Goal: Information Seeking & Learning: Learn about a topic

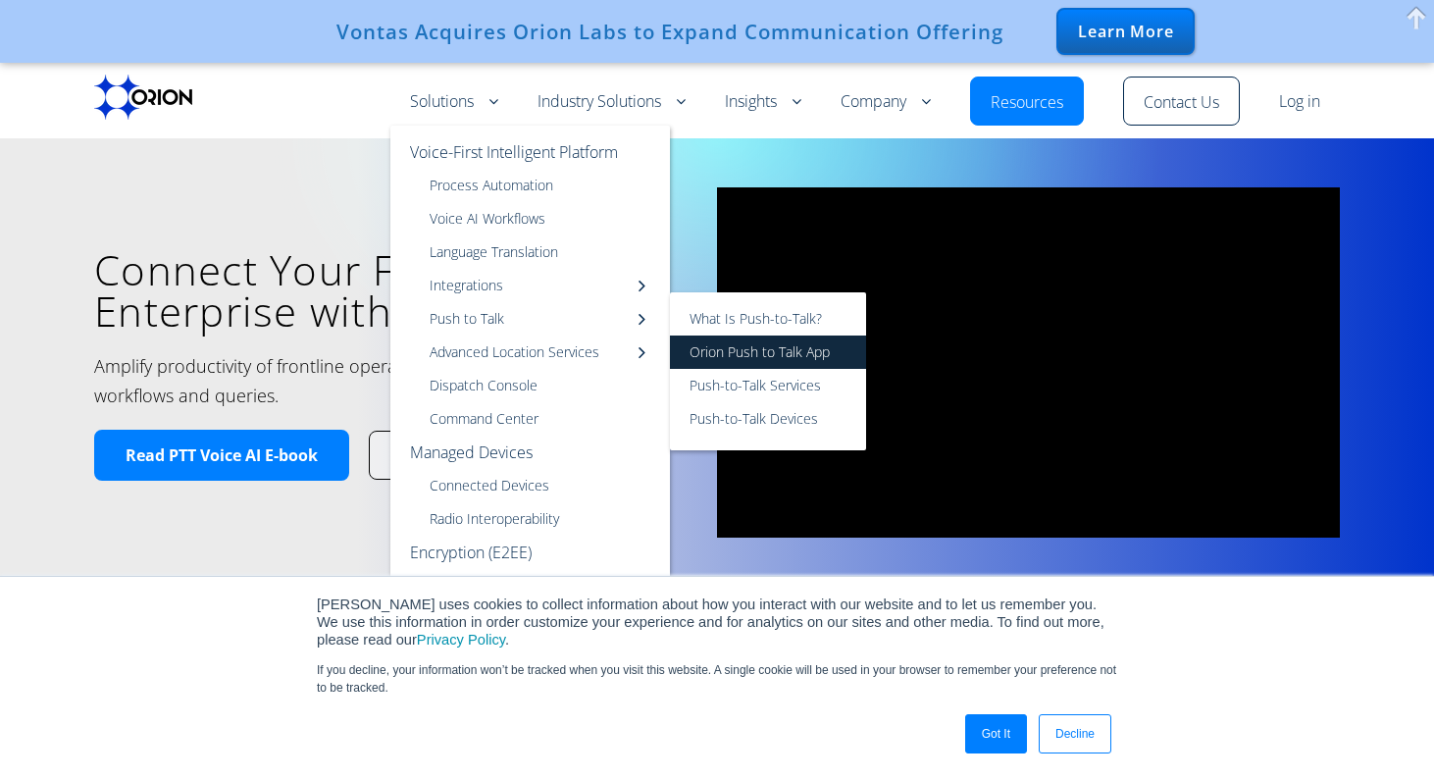
click at [747, 351] on link "Orion Push to Talk App" at bounding box center [768, 351] width 196 height 33
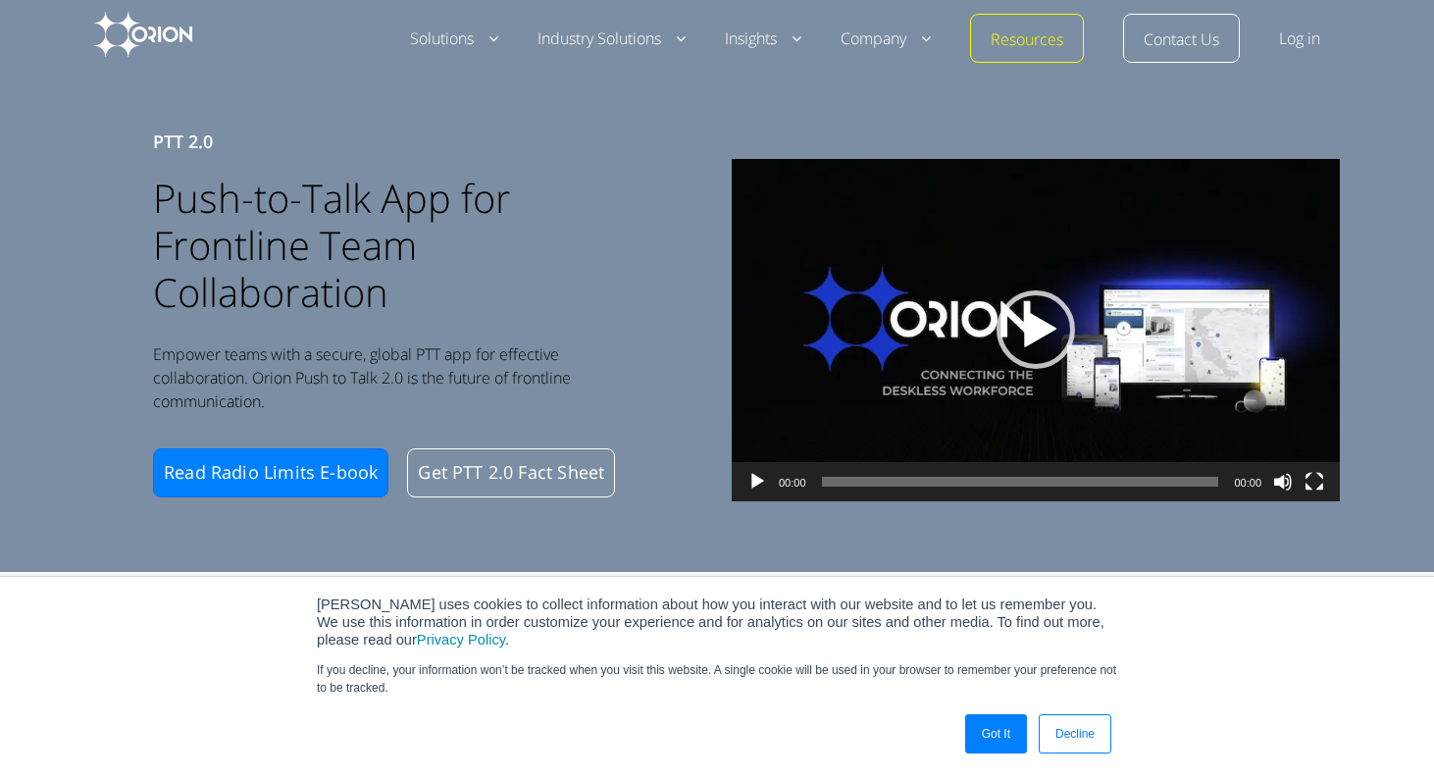
click at [744, 531] on div "PTT 2.0 Push-to-Talk App for Frontline Team Collaboration Empower teams with a …" at bounding box center [717, 275] width 1434 height 591
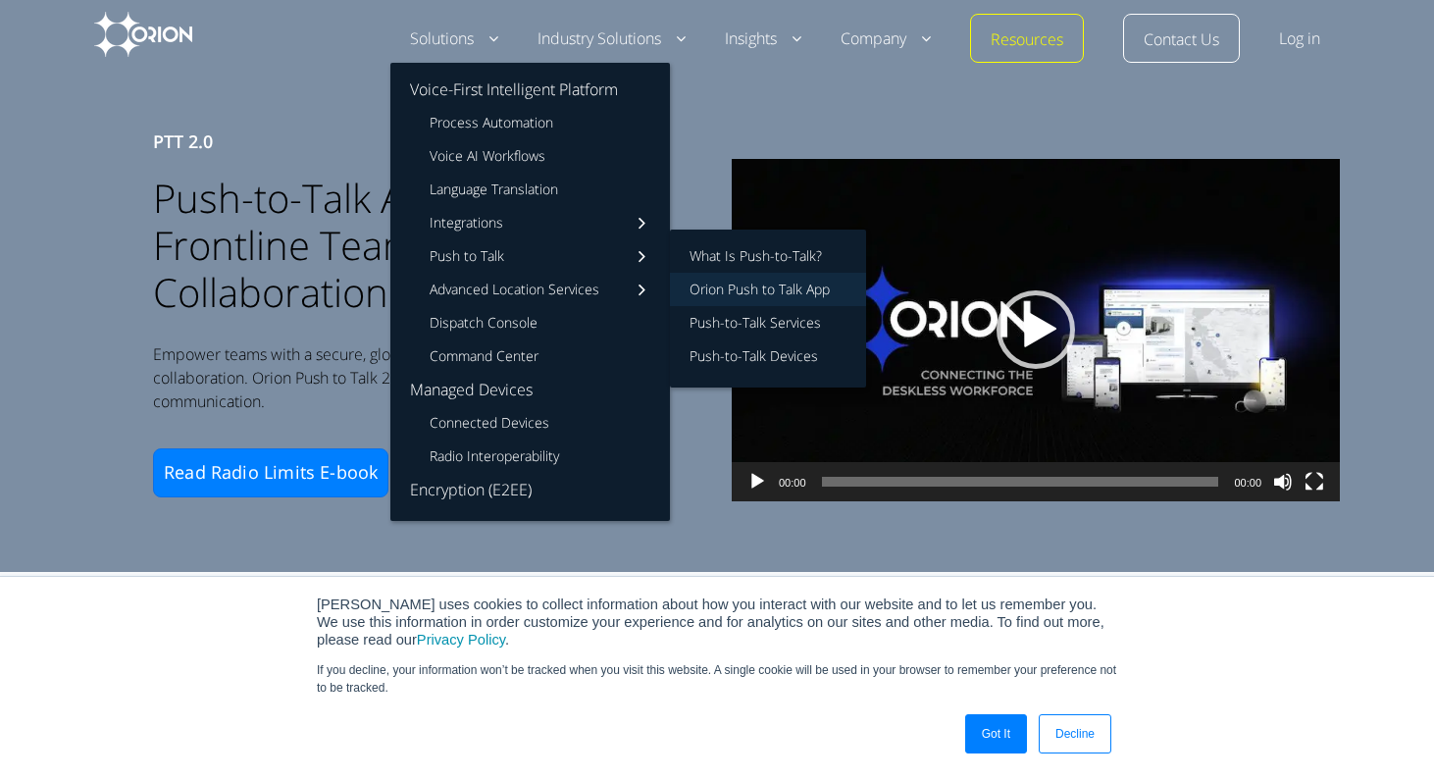
click at [800, 288] on link "Orion Push to Talk App" at bounding box center [768, 289] width 196 height 33
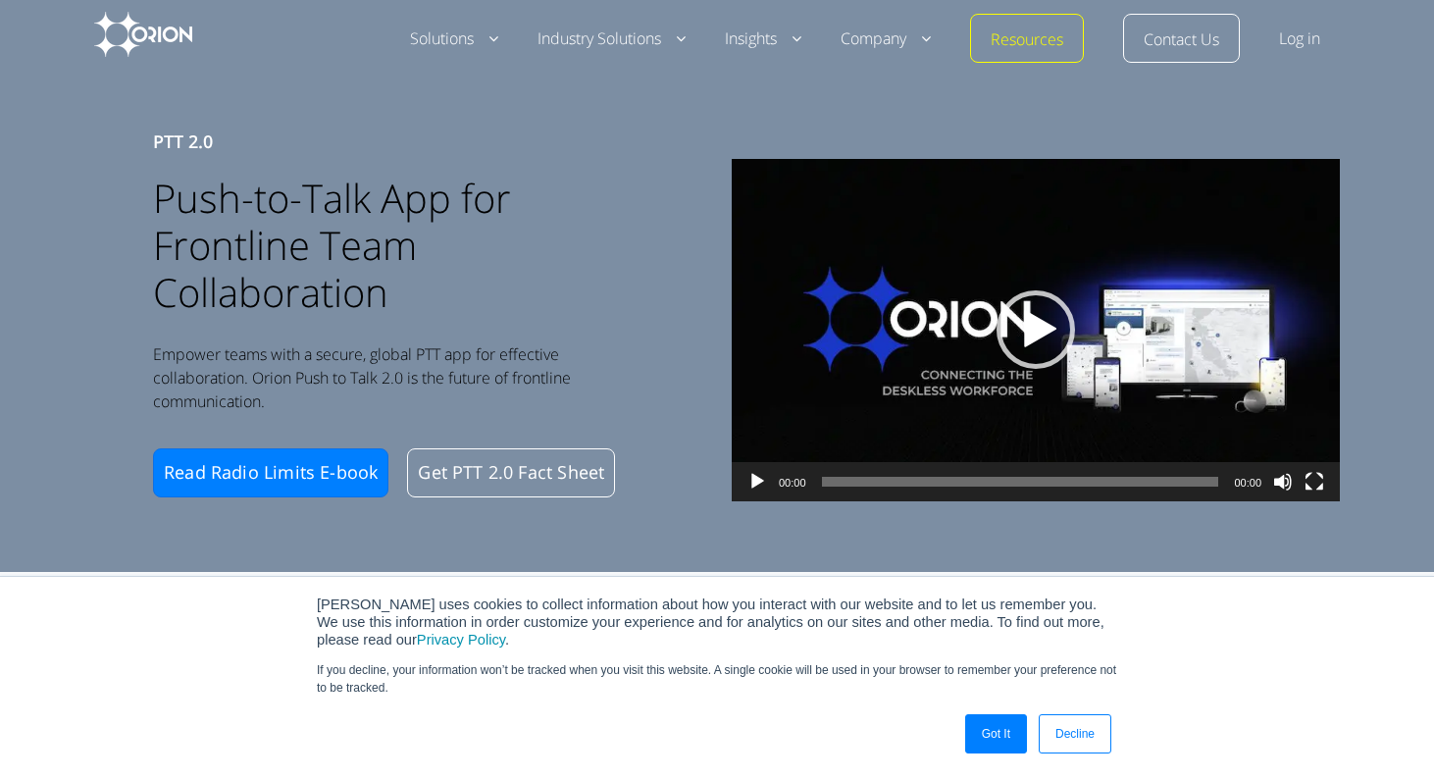
click at [1019, 86] on div "PTT 2.0 Push-to-Talk App for Frontline Team Collaboration Empower teams with a …" at bounding box center [717, 275] width 1434 height 591
click at [285, 613] on div "Orion uses cookies to collect information about how you interact with our websi…" at bounding box center [717, 622] width 942 height 53
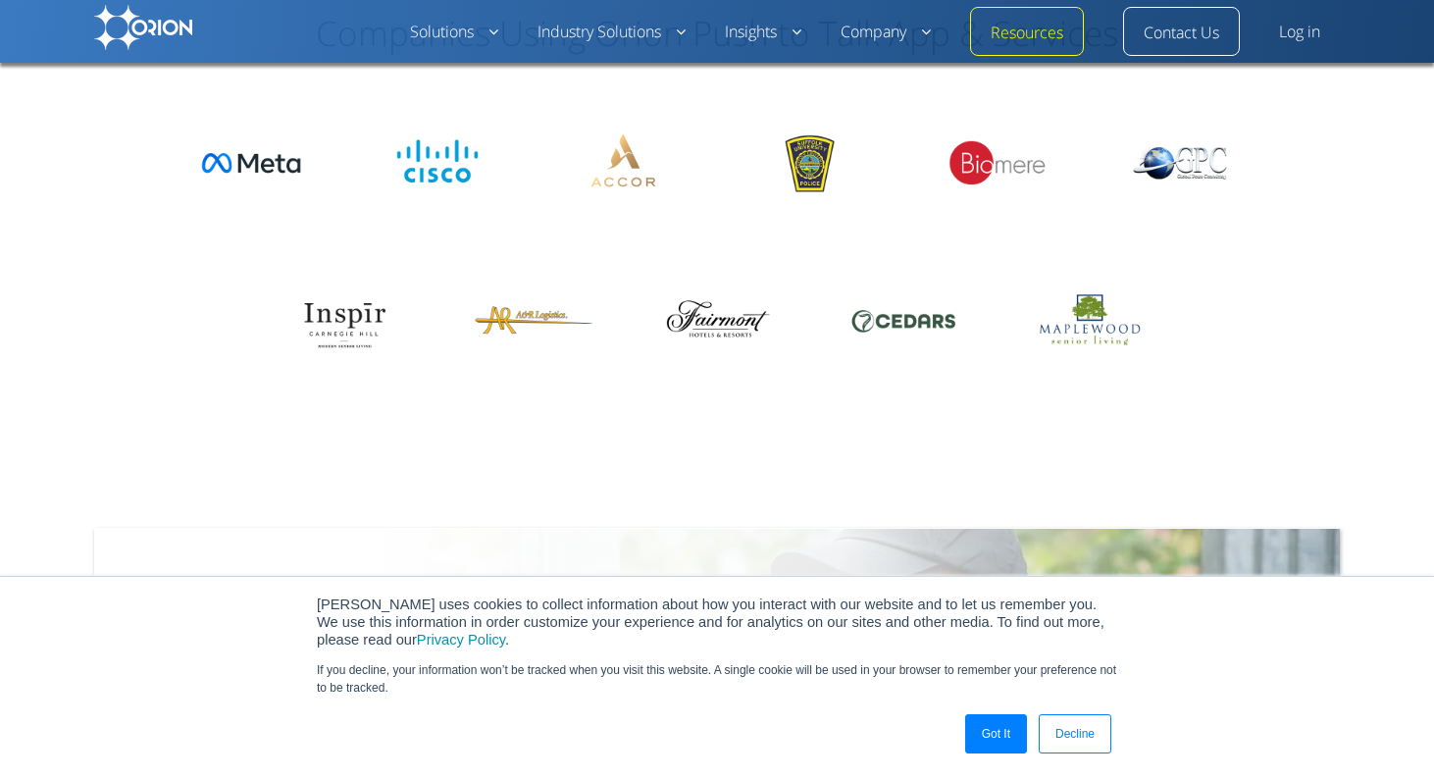
scroll to position [4166, 0]
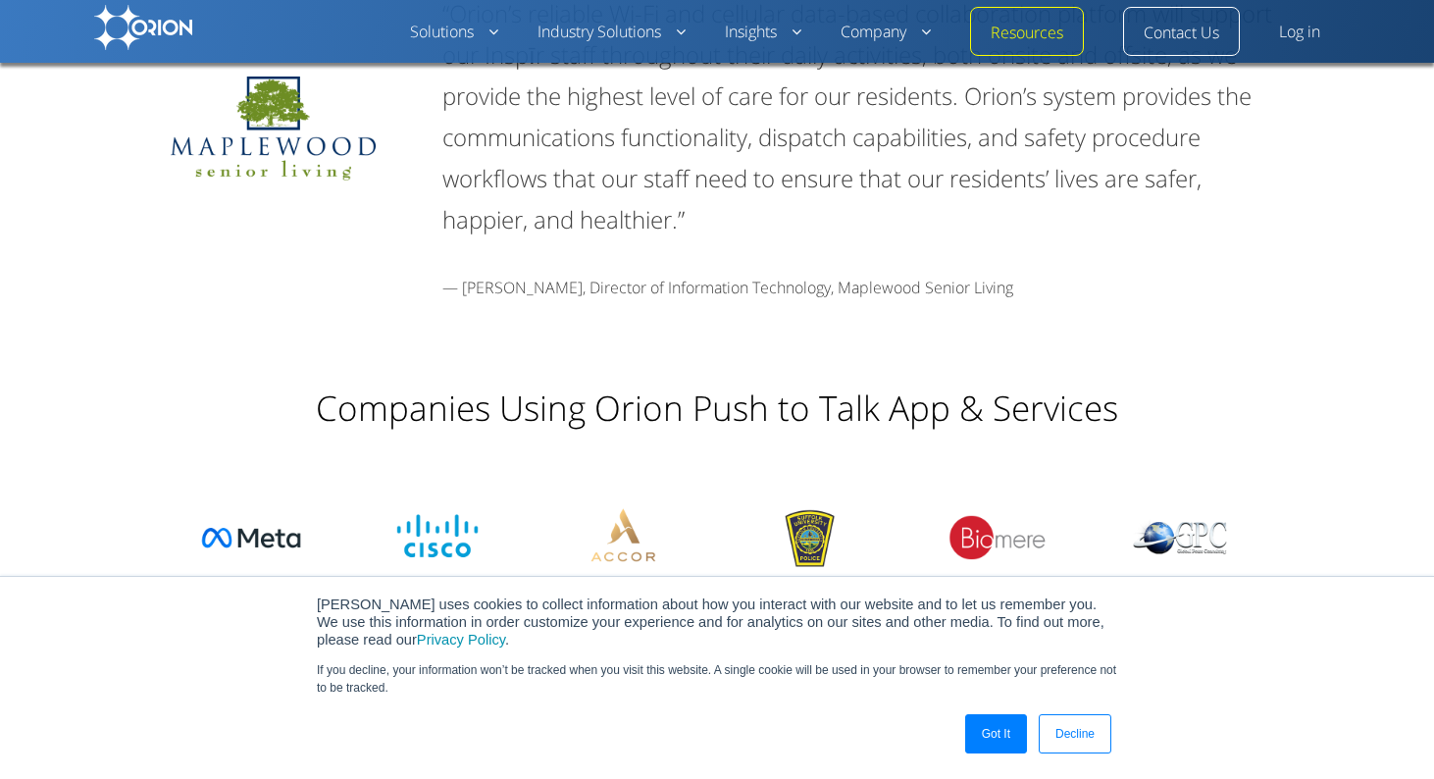
scroll to position [3423, 0]
